Goal: Book appointment/travel/reservation

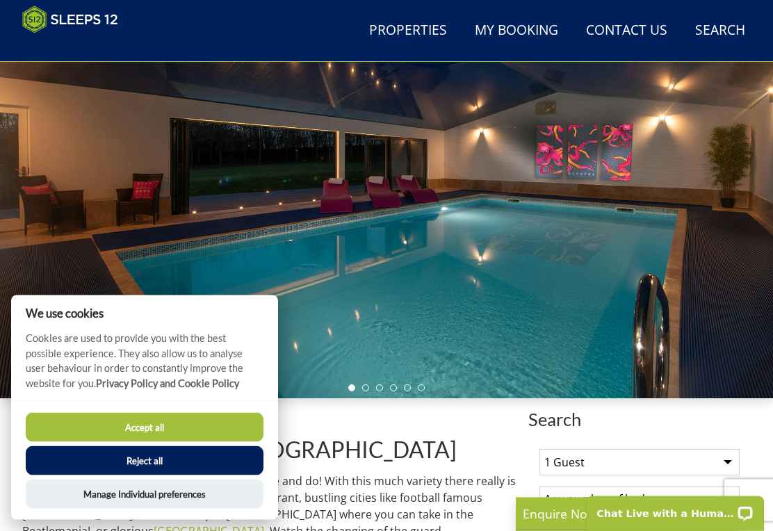
scroll to position [144, 0]
click at [111, 442] on button "Accept all" at bounding box center [145, 427] width 238 height 29
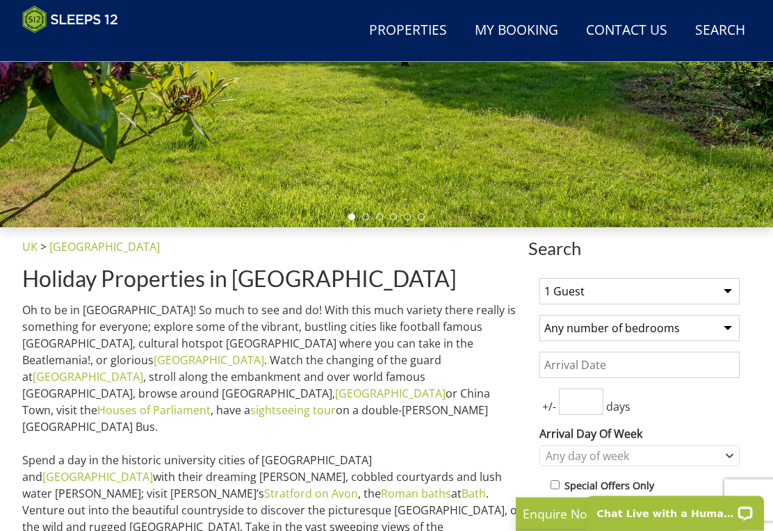
scroll to position [315, 0]
click at [726, 298] on select "1 Guest 2 Guests 3 Guests 4 Guests 5 Guests 6 Guests 7 Guests 8 Guests 9 Guests…" at bounding box center [640, 291] width 200 height 26
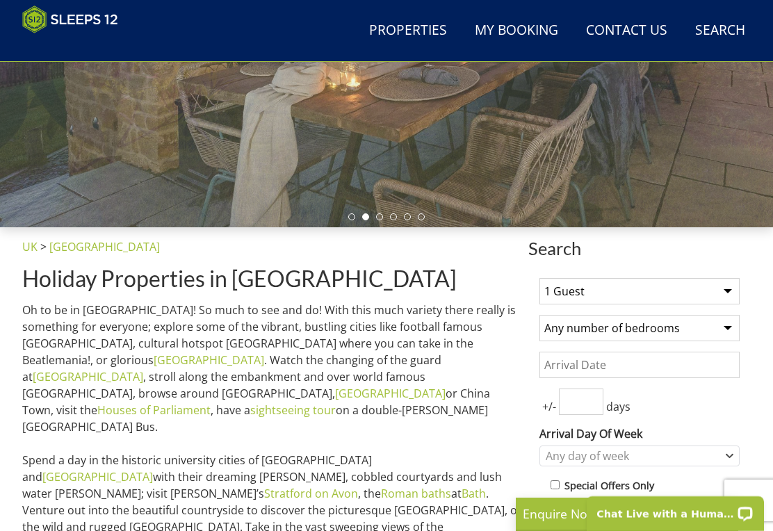
select select "11"
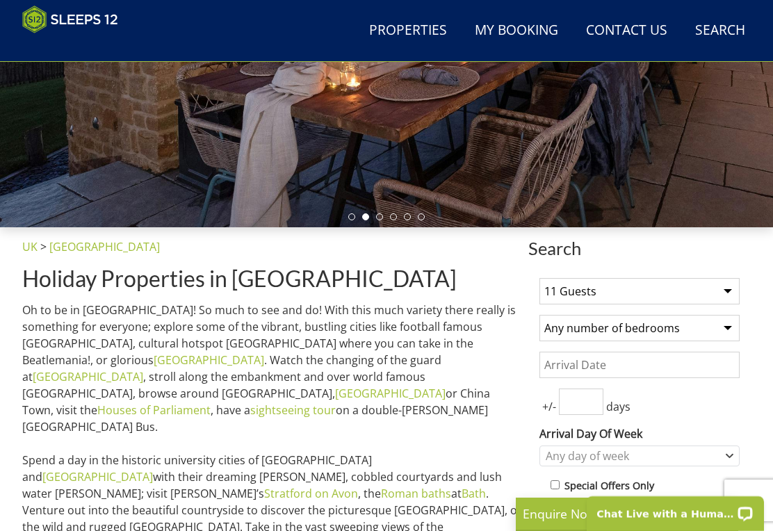
click at [736, 335] on select "Any number of bedrooms 4 Bedrooms 5 Bedrooms 6 Bedrooms 7 Bedrooms 8 Bedrooms 9…" at bounding box center [640, 328] width 200 height 26
select select "6"
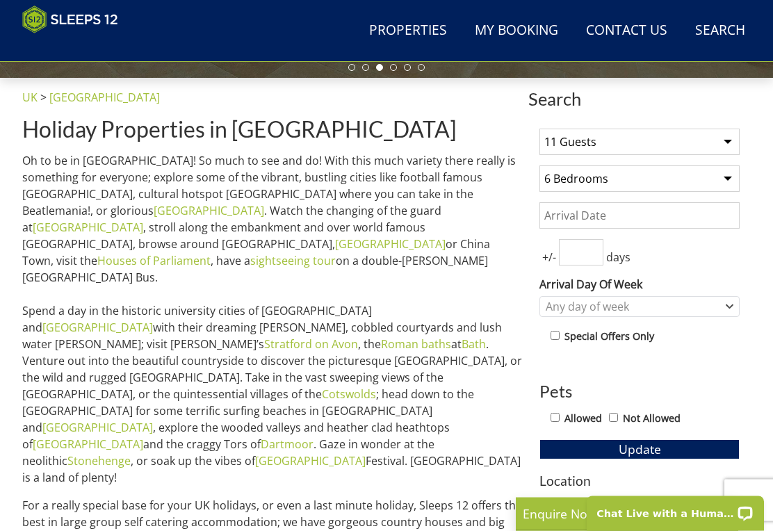
scroll to position [464, 0]
click at [738, 301] on div "Any day of week" at bounding box center [640, 306] width 200 height 21
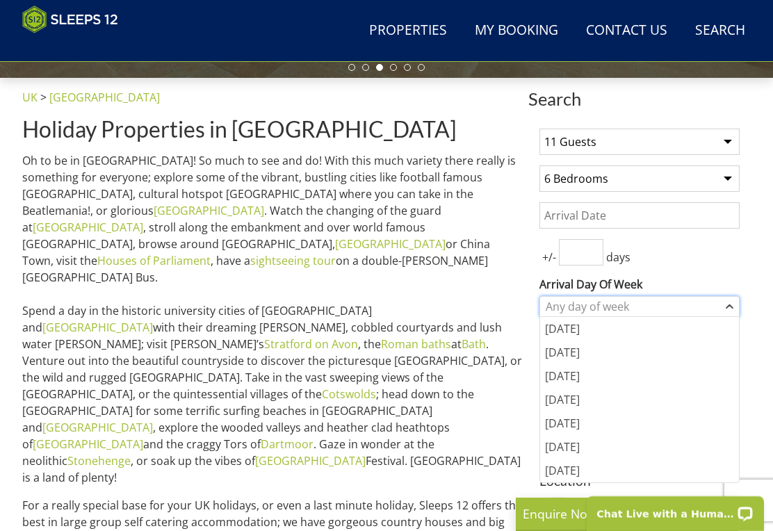
click at [738, 309] on div "Any day of week" at bounding box center [640, 306] width 200 height 21
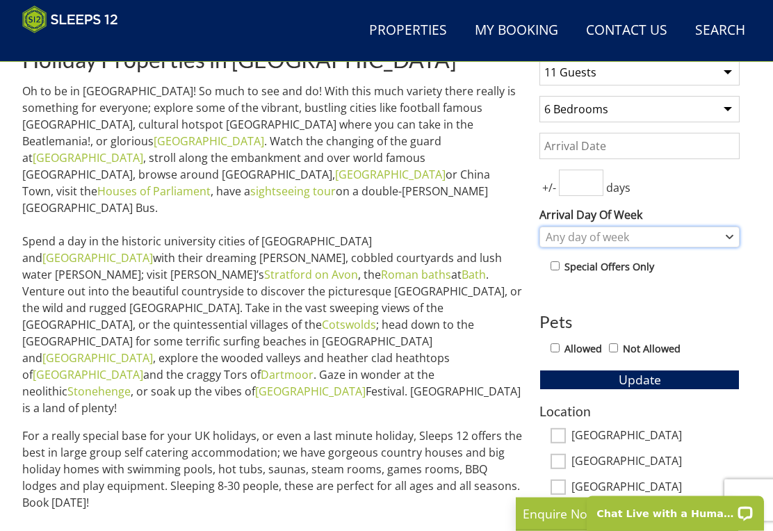
scroll to position [530, 0]
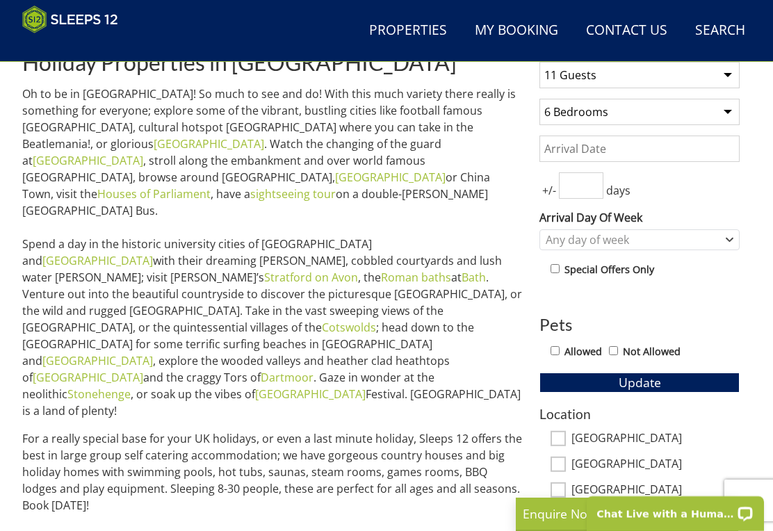
click at [708, 152] on input "Date" at bounding box center [640, 149] width 200 height 26
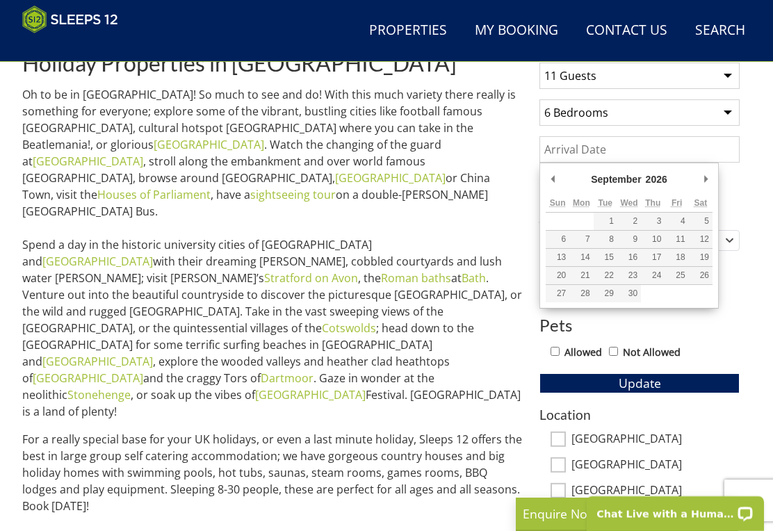
type input "18/09/2026"
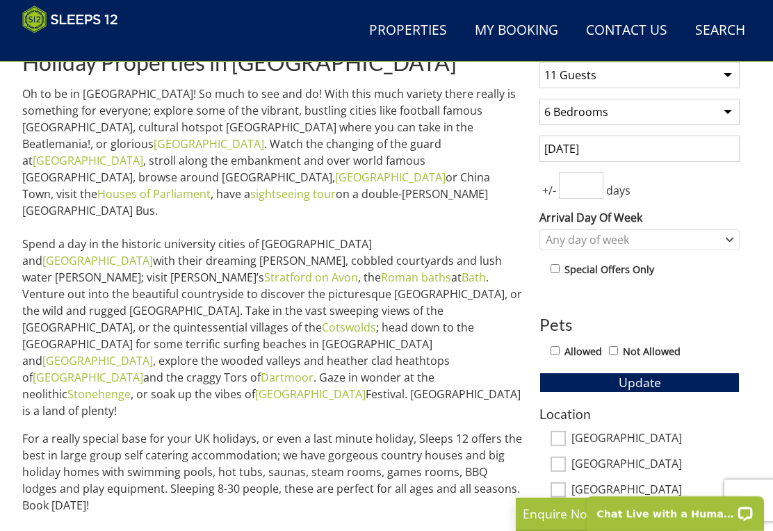
click at [599, 186] on input "number" at bounding box center [581, 185] width 44 height 26
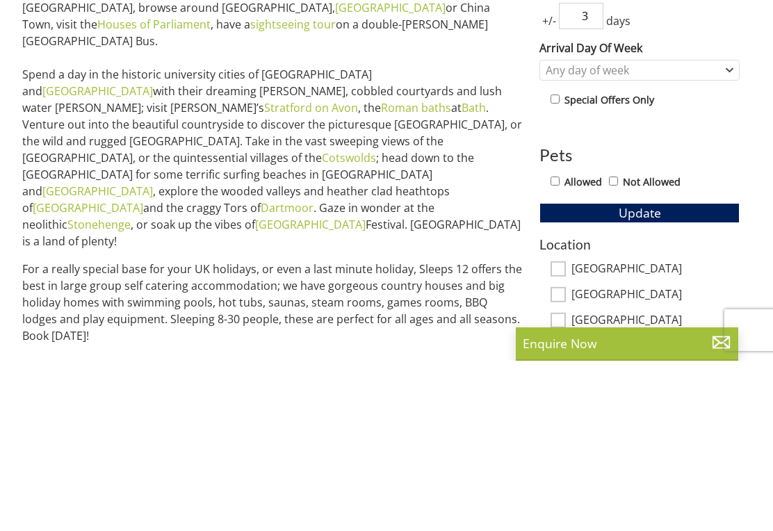
type input "3"
click at [487, 431] on p "For a really special base for your UK holidays, or even a last minute holiday, …" at bounding box center [272, 489] width 501 height 117
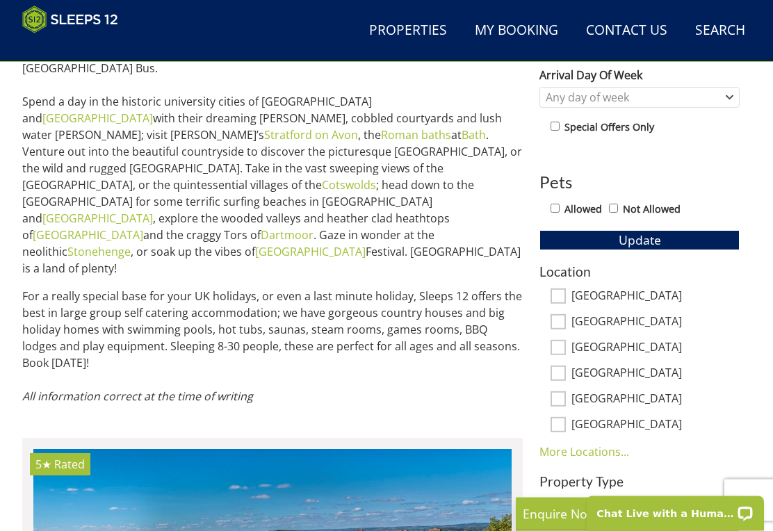
scroll to position [674, 0]
click at [618, 204] on input "Not Allowed" at bounding box center [613, 208] width 9 height 9
checkbox input "true"
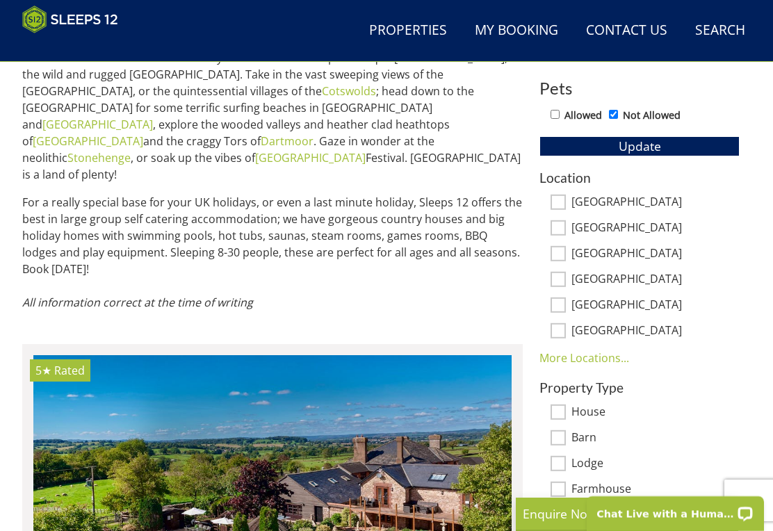
scroll to position [734, 0]
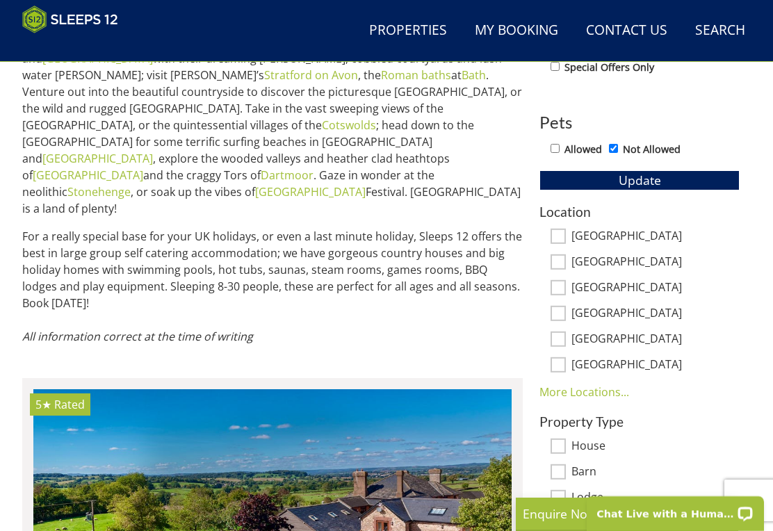
click at [620, 393] on link "More Locations..." at bounding box center [585, 391] width 90 height 15
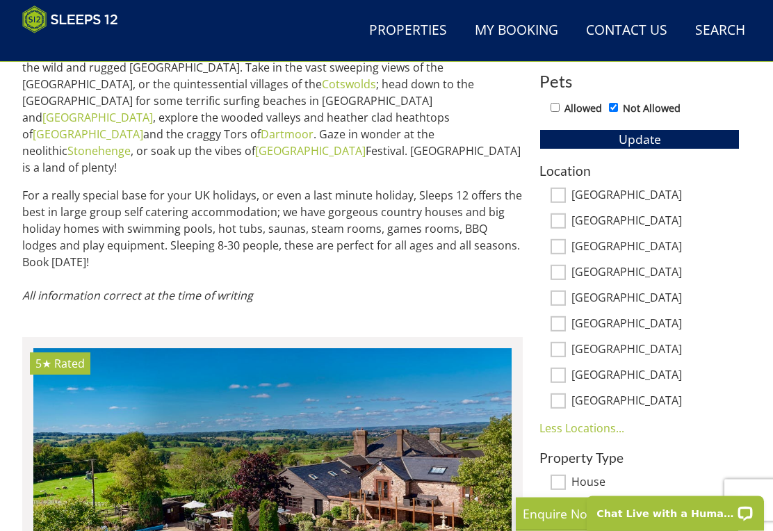
scroll to position [775, 0]
click at [601, 327] on label "[GEOGRAPHIC_DATA]" at bounding box center [656, 324] width 168 height 15
click at [566, 327] on input "[GEOGRAPHIC_DATA]" at bounding box center [558, 323] width 15 height 15
checkbox input "true"
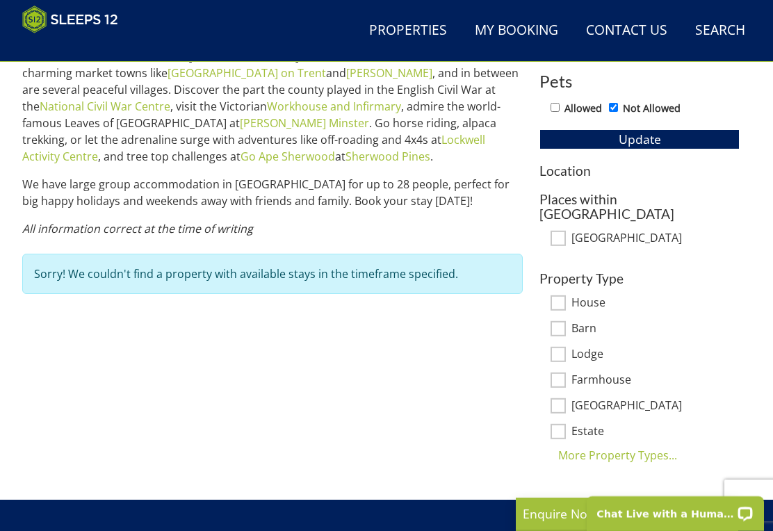
click at [564, 231] on input "Newark-on-Trent" at bounding box center [558, 238] width 15 height 15
checkbox input "true"
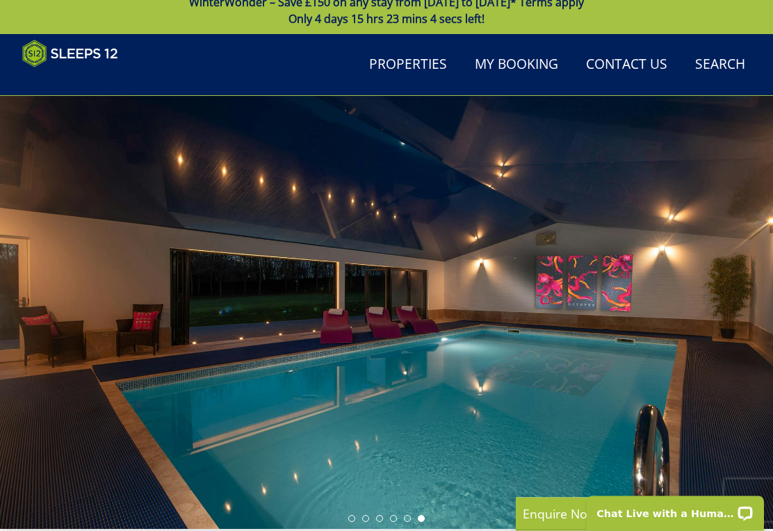
scroll to position [0, 0]
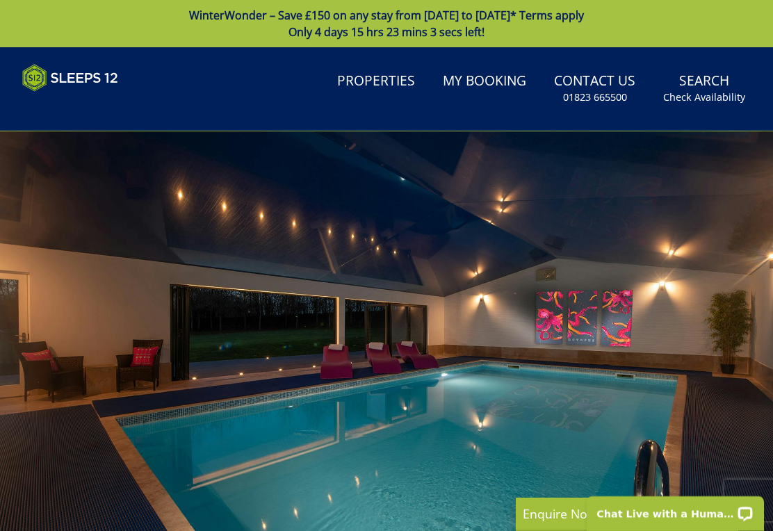
click at [731, 291] on div at bounding box center [386, 347] width 773 height 433
click at [723, 300] on div at bounding box center [386, 347] width 773 height 433
